Goal: Register for event/course

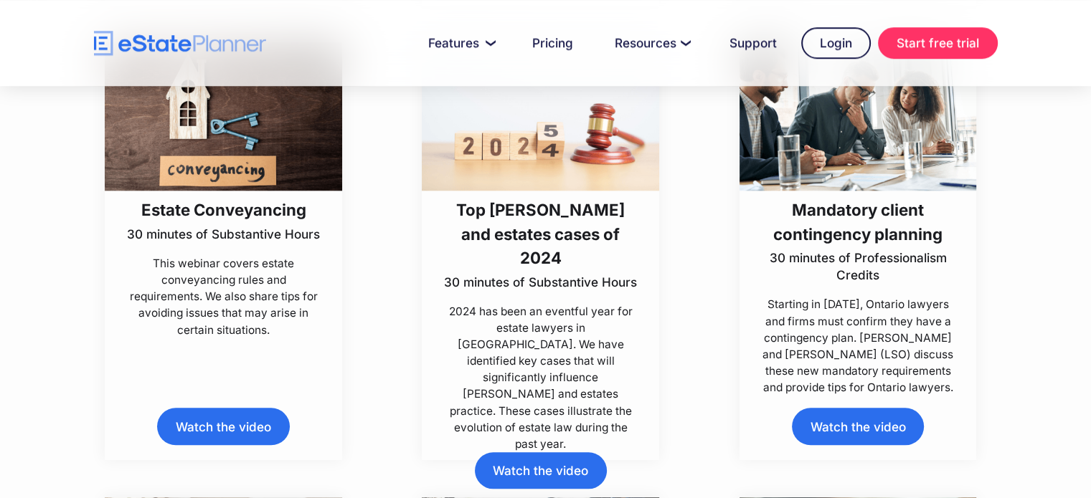
scroll to position [1320, 0]
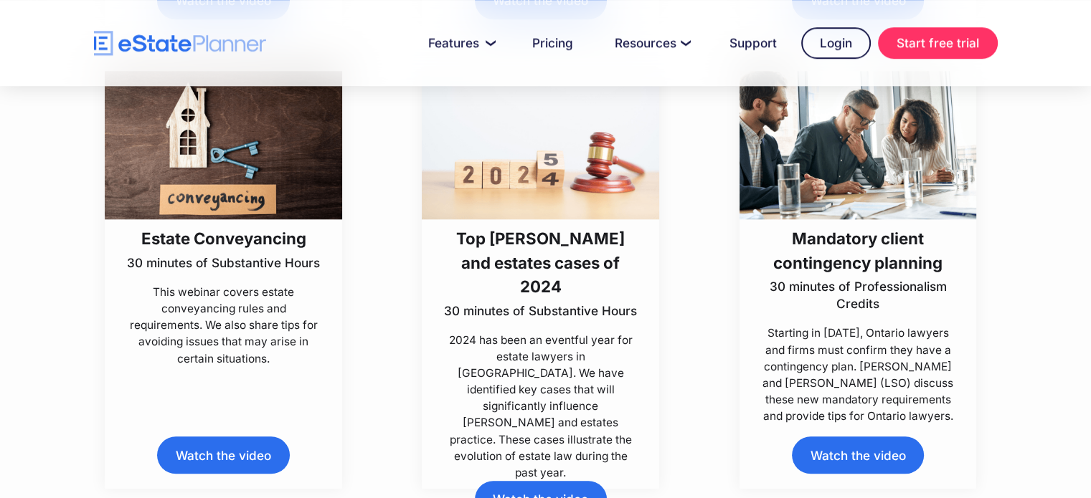
click at [212, 470] on link "Watch the video" at bounding box center [223, 455] width 132 height 37
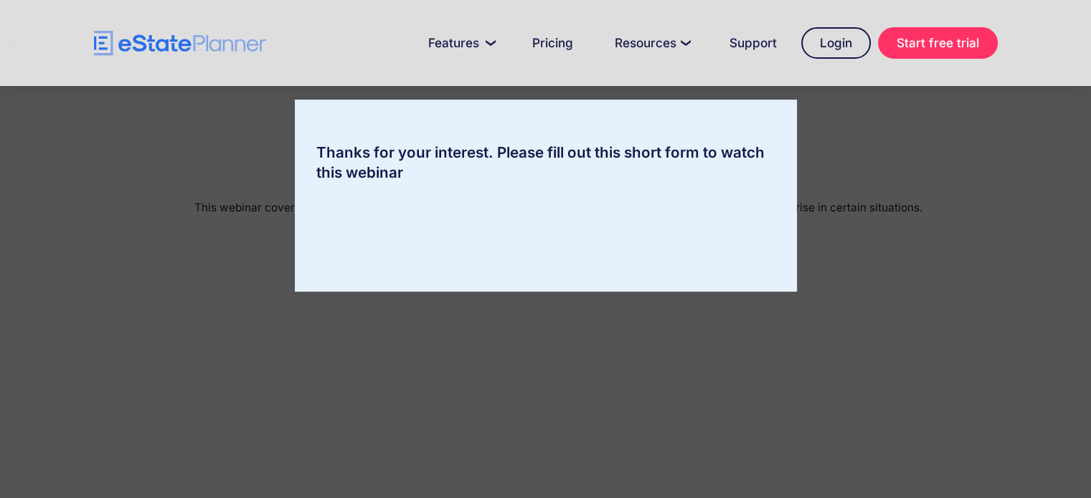
click at [212, 470] on div "Thanks for your interest. Please fill out this short form to watch this webinar" at bounding box center [545, 249] width 1091 height 498
click at [374, 236] on input "**********" at bounding box center [360, 235] width 88 height 27
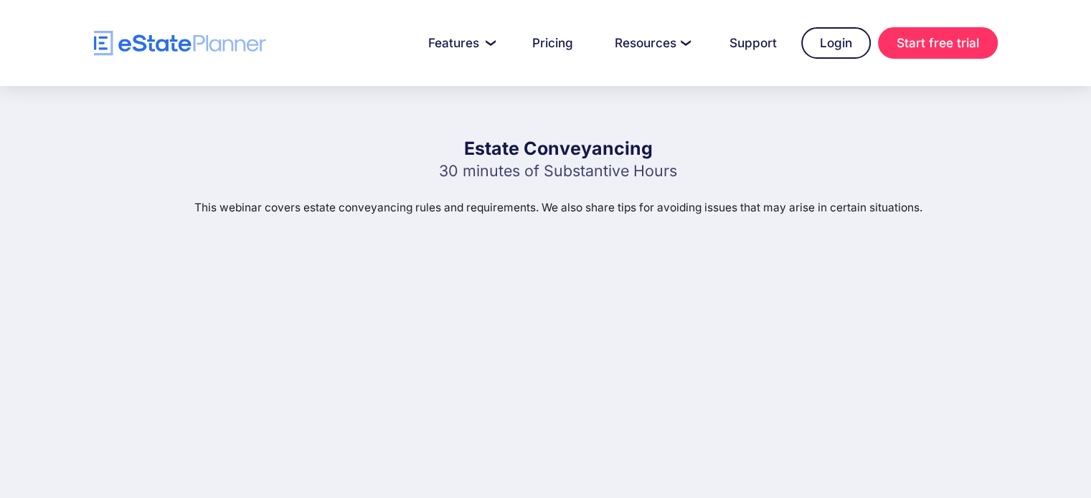
scroll to position [29, 0]
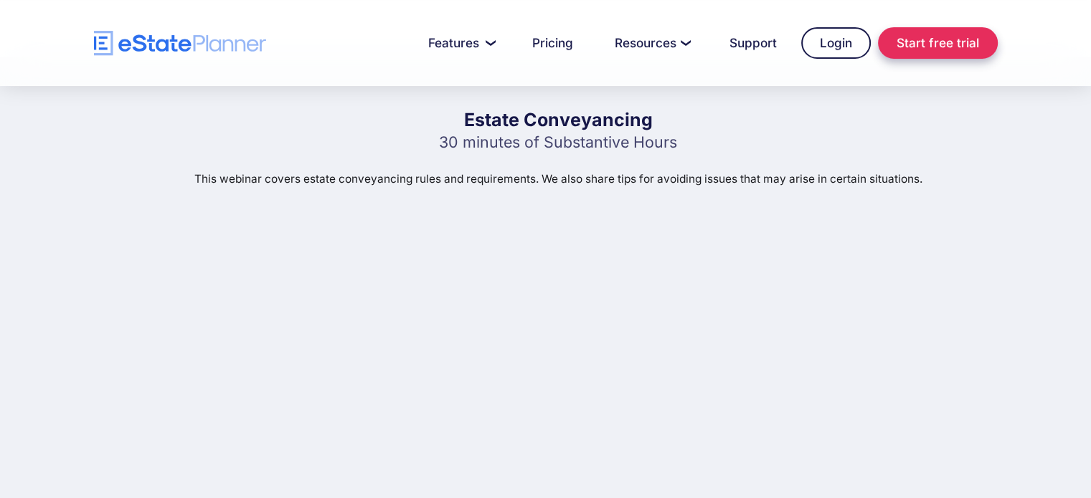
click at [915, 49] on link "Start free trial" at bounding box center [938, 43] width 120 height 32
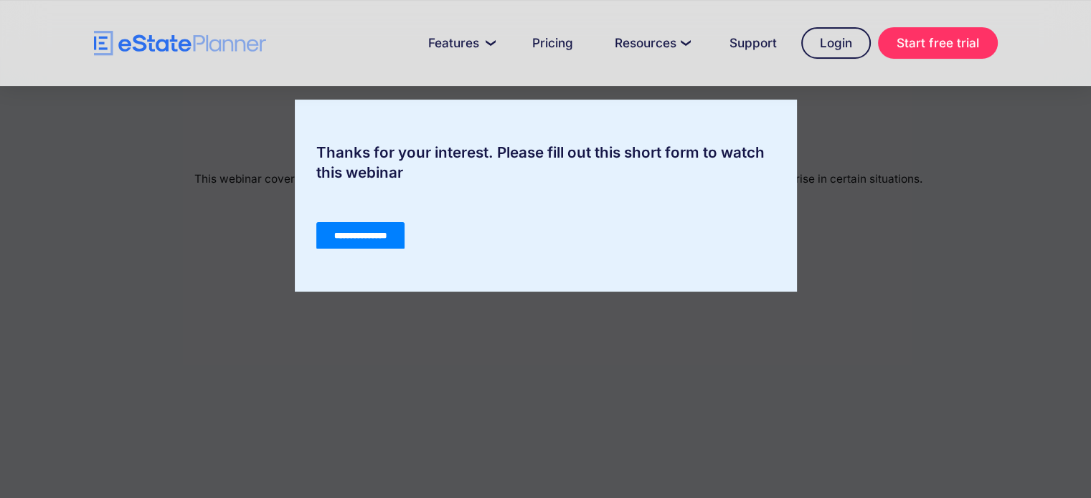
click at [499, 154] on div "Thanks for your interest. Please fill out this short form to watch this webinar" at bounding box center [546, 163] width 502 height 40
click at [691, 155] on div "Thanks for your interest. Please fill out this short form to watch this webinar" at bounding box center [546, 163] width 502 height 40
click at [328, 166] on div "Thanks for your interest. Please fill out this short form to watch this webinar" at bounding box center [546, 163] width 502 height 40
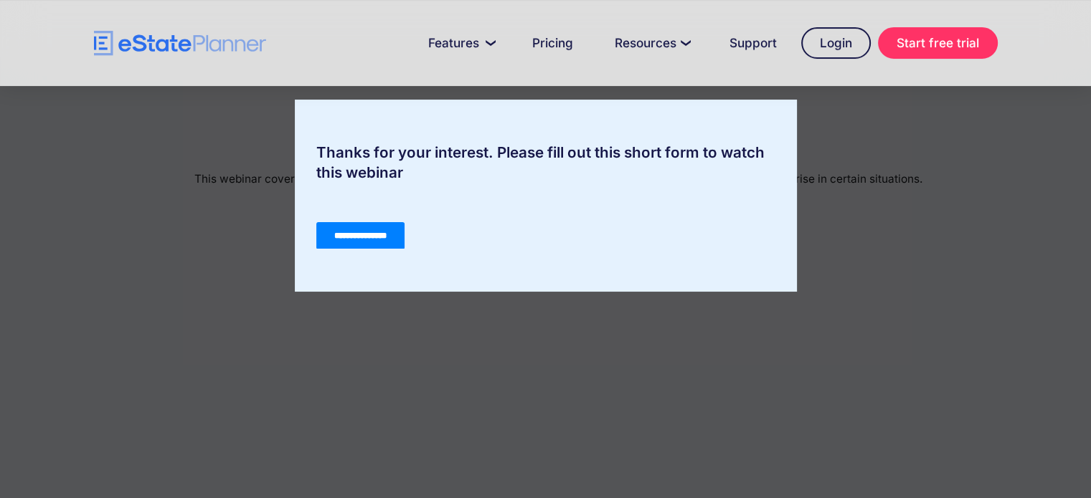
click at [513, 145] on div "Thanks for your interest. Please fill out this short form to watch this webinar" at bounding box center [546, 163] width 502 height 40
click at [590, 163] on div "Thanks for your interest. Please fill out this short form to watch this webinar" at bounding box center [546, 163] width 502 height 40
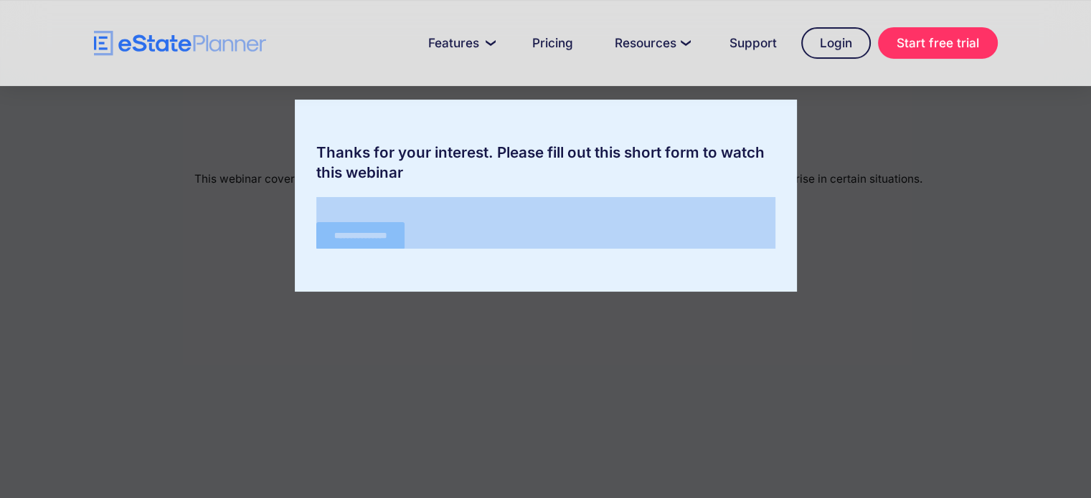
click at [590, 163] on div "Thanks for your interest. Please fill out this short form to watch this webinar" at bounding box center [546, 163] width 502 height 40
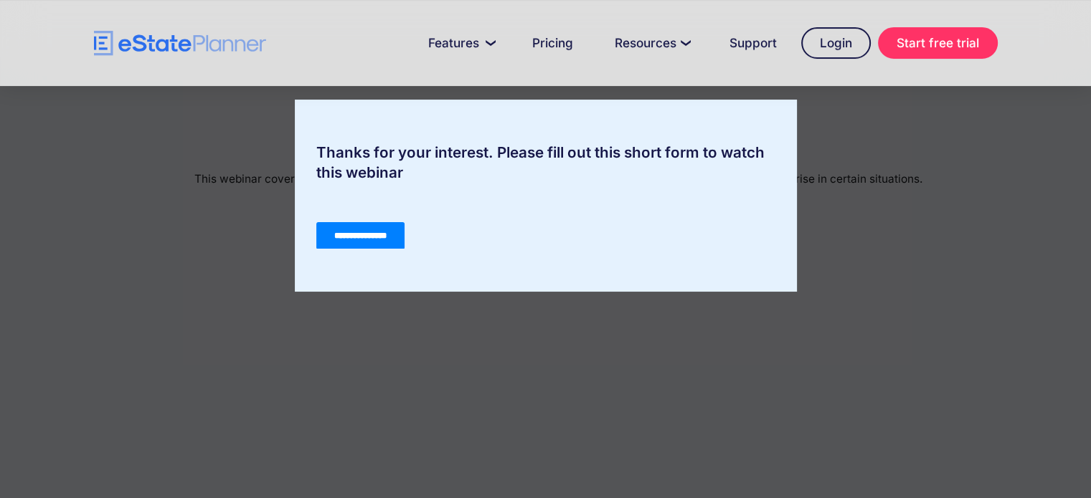
click at [506, 151] on div "Thanks for your interest. Please fill out this short form to watch this webinar" at bounding box center [546, 163] width 502 height 40
click at [557, 468] on div "Thanks for your interest. Please fill out this short form to watch this webinar" at bounding box center [545, 249] width 1091 height 498
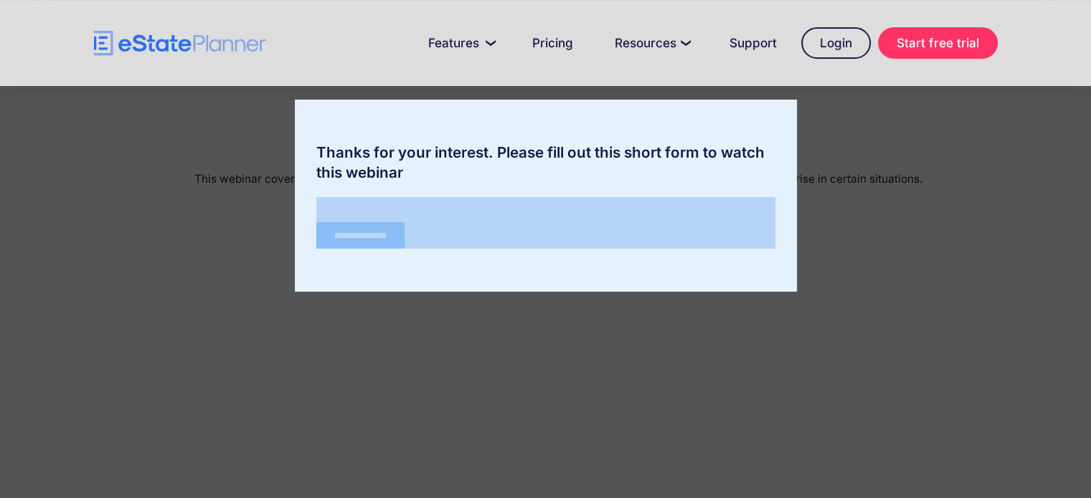
click at [557, 468] on div "Thanks for your interest. Please fill out this short form to watch this webinar" at bounding box center [545, 249] width 1091 height 498
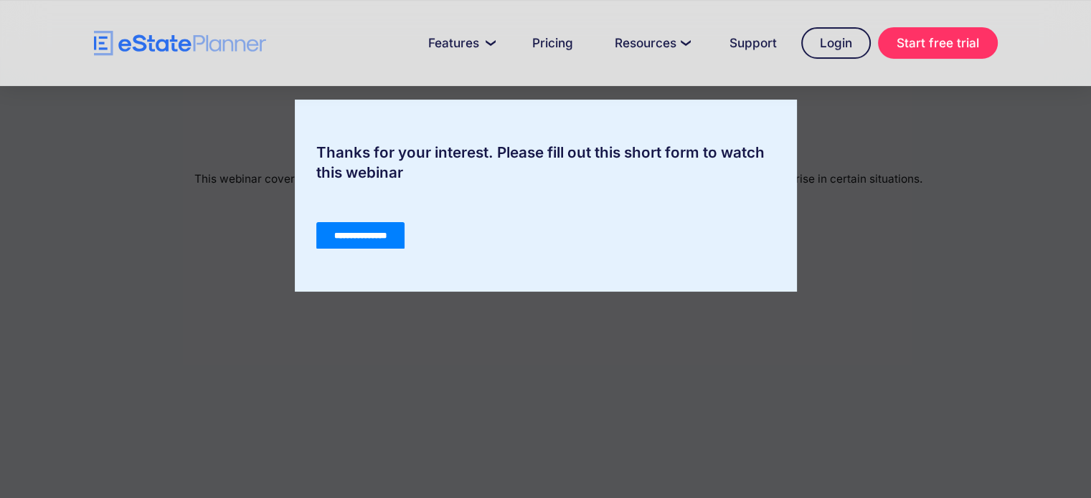
click at [366, 202] on html "**********" at bounding box center [545, 235] width 459 height 77
click at [338, 233] on input "**********" at bounding box center [360, 235] width 88 height 27
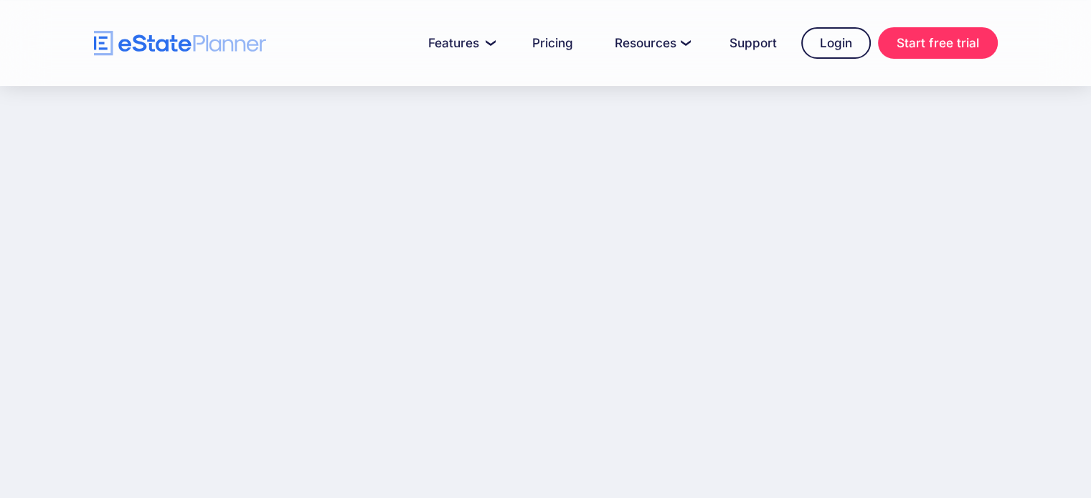
scroll to position [229, 0]
click at [0, 145] on div "Estate Conveyancing 30 minutes of Substantive Hours This webinar covers estate …" at bounding box center [545, 219] width 1091 height 725
